Goal: Navigation & Orientation: Find specific page/section

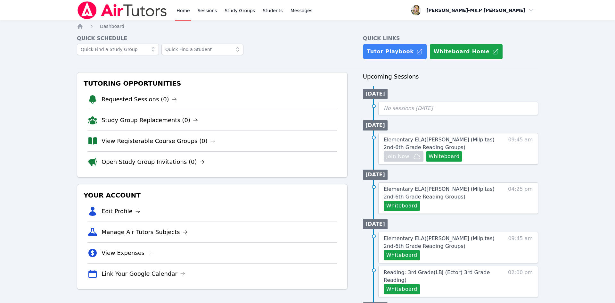
click at [201, 171] on li "Open Study Group Invitations (0)" at bounding box center [213, 161] width 250 height 21
click at [203, 12] on link "Sessions" at bounding box center [207, 10] width 22 height 21
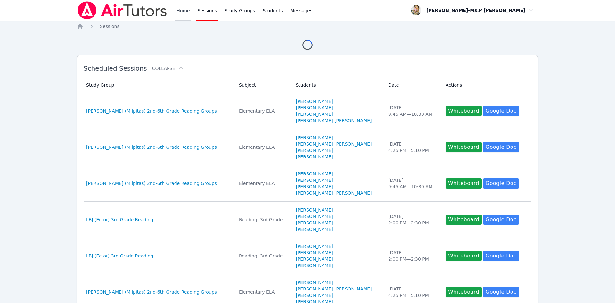
click at [181, 12] on link "Home" at bounding box center [183, 10] width 16 height 21
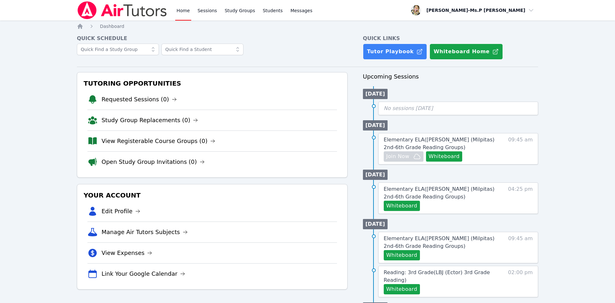
click at [121, 20] on div at bounding box center [122, 10] width 91 height 21
click at [124, 12] on img at bounding box center [122, 10] width 91 height 18
click at [243, 12] on link "Study Groups" at bounding box center [239, 10] width 33 height 21
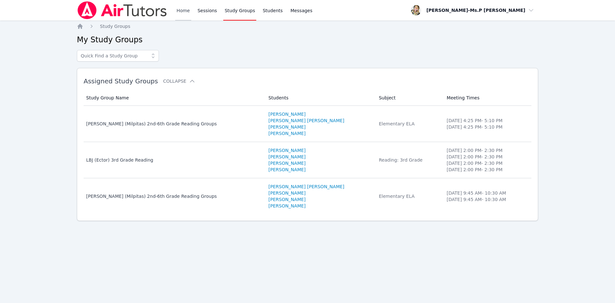
click at [175, 10] on link "Home" at bounding box center [183, 10] width 16 height 21
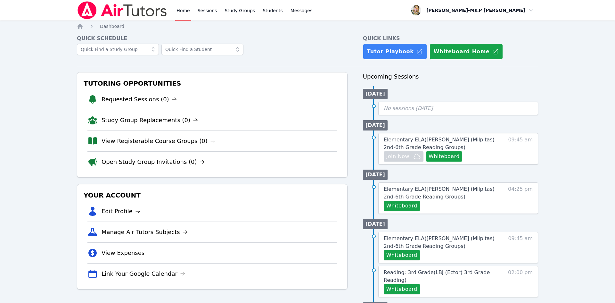
click at [218, 8] on div "Home Sessions Study Groups Students Messages" at bounding box center [244, 10] width 138 height 21
click at [216, 9] on div "Home Sessions Study Groups Students Messages" at bounding box center [244, 10] width 138 height 21
click at [197, 9] on link "Sessions" at bounding box center [207, 10] width 22 height 21
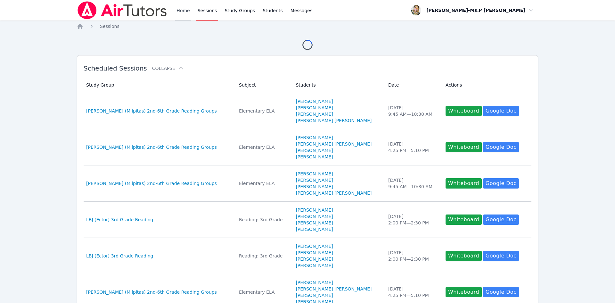
click at [189, 12] on link "Home" at bounding box center [183, 10] width 16 height 21
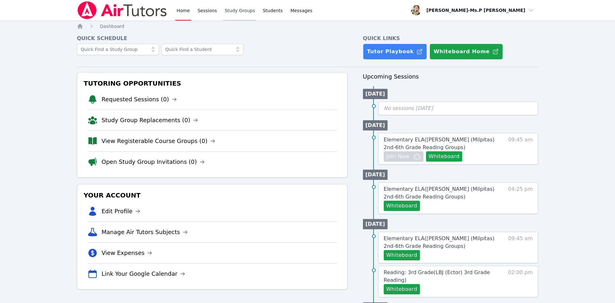
click at [223, 12] on link "Study Groups" at bounding box center [239, 10] width 33 height 21
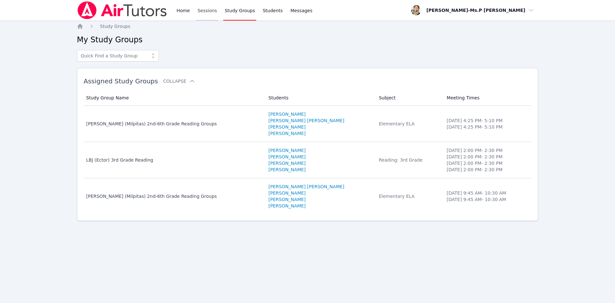
click at [212, 12] on link "Sessions" at bounding box center [207, 10] width 22 height 21
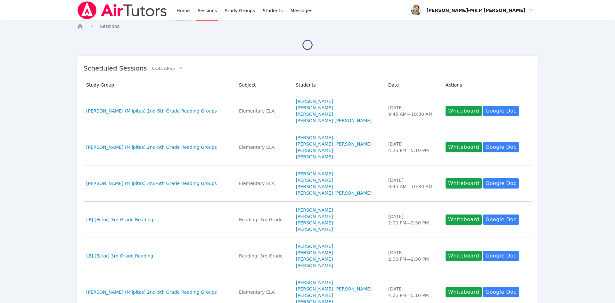
click at [183, 13] on link "Home" at bounding box center [183, 10] width 16 height 21
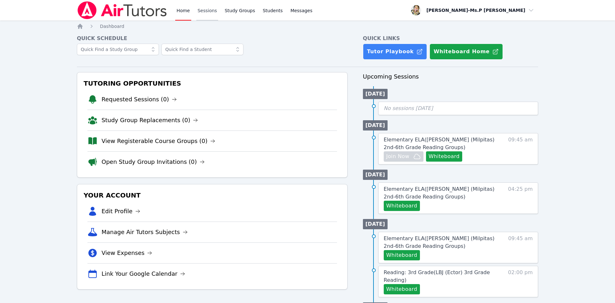
click at [210, 9] on link "Sessions" at bounding box center [207, 10] width 22 height 21
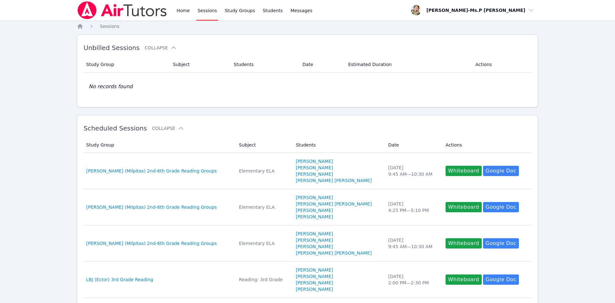
click at [220, 15] on div "Home Sessions Study Groups Students Messages" at bounding box center [244, 10] width 138 height 21
click at [226, 13] on link "Study Groups" at bounding box center [239, 10] width 33 height 21
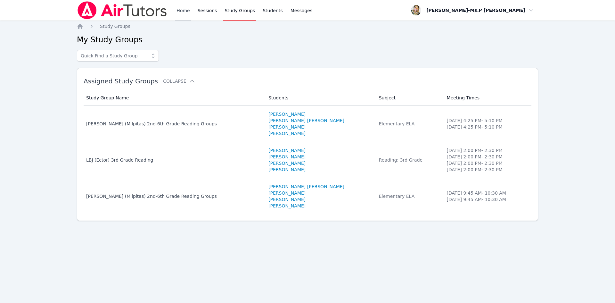
click at [178, 13] on link "Home" at bounding box center [183, 10] width 16 height 21
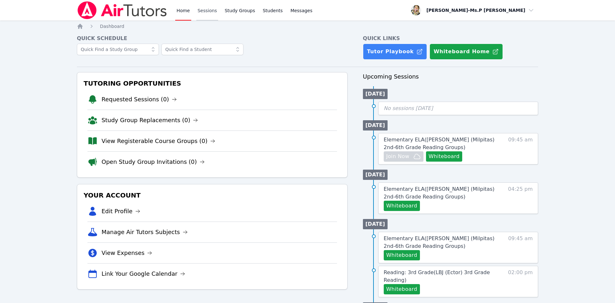
click at [211, 14] on link "Sessions" at bounding box center [207, 10] width 22 height 21
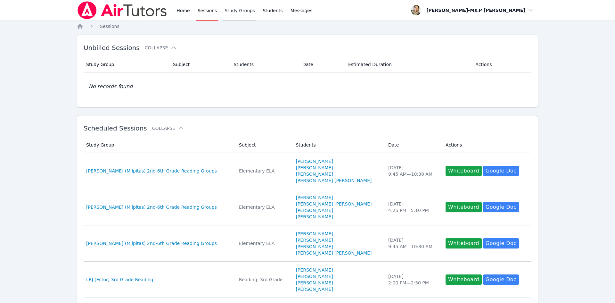
click at [233, 10] on link "Study Groups" at bounding box center [239, 10] width 33 height 21
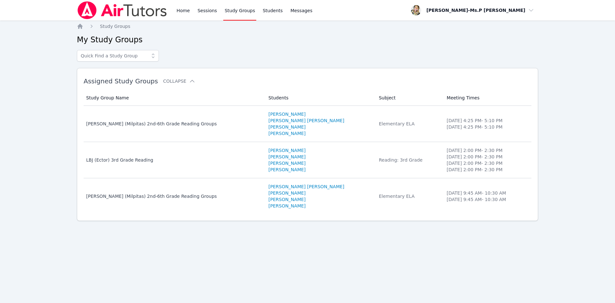
click at [171, 10] on div "Home Sessions Study Groups Students Messages" at bounding box center [195, 10] width 237 height 21
click at [181, 11] on link "Home" at bounding box center [183, 10] width 16 height 21
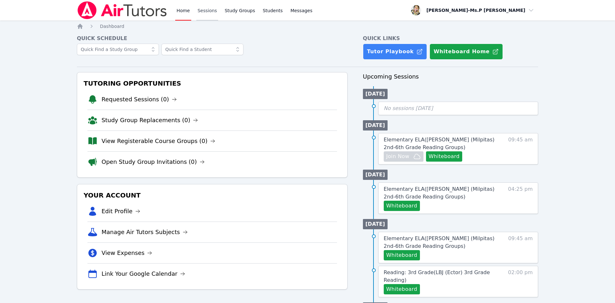
drag, startPoint x: 204, startPoint y: 17, endPoint x: 207, endPoint y: 13, distance: 5.0
click at [204, 17] on link "Sessions" at bounding box center [207, 10] width 22 height 21
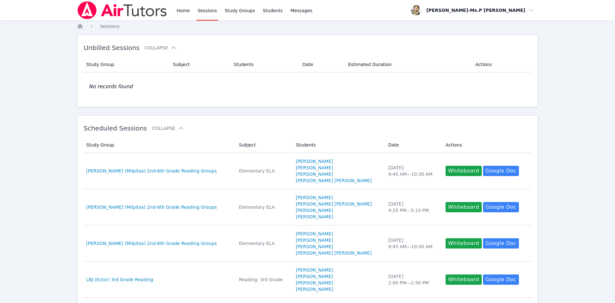
click at [207, 13] on link "Sessions" at bounding box center [207, 10] width 22 height 21
click at [194, 13] on div "Home Sessions Study Groups Students Messages" at bounding box center [244, 10] width 138 height 21
click at [172, 10] on div "Home Sessions Study Groups Students Messages" at bounding box center [195, 10] width 237 height 21
click at [180, 11] on link "Home" at bounding box center [183, 10] width 16 height 21
